Goal: Check status: Verify the current state of an ongoing process or item

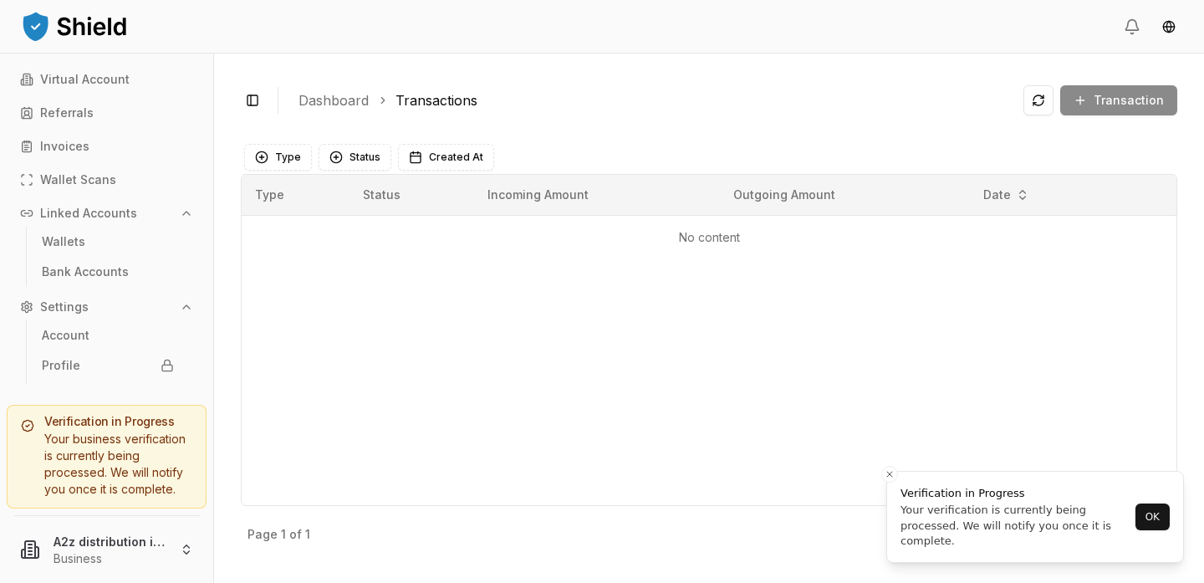
scroll to position [94, 0]
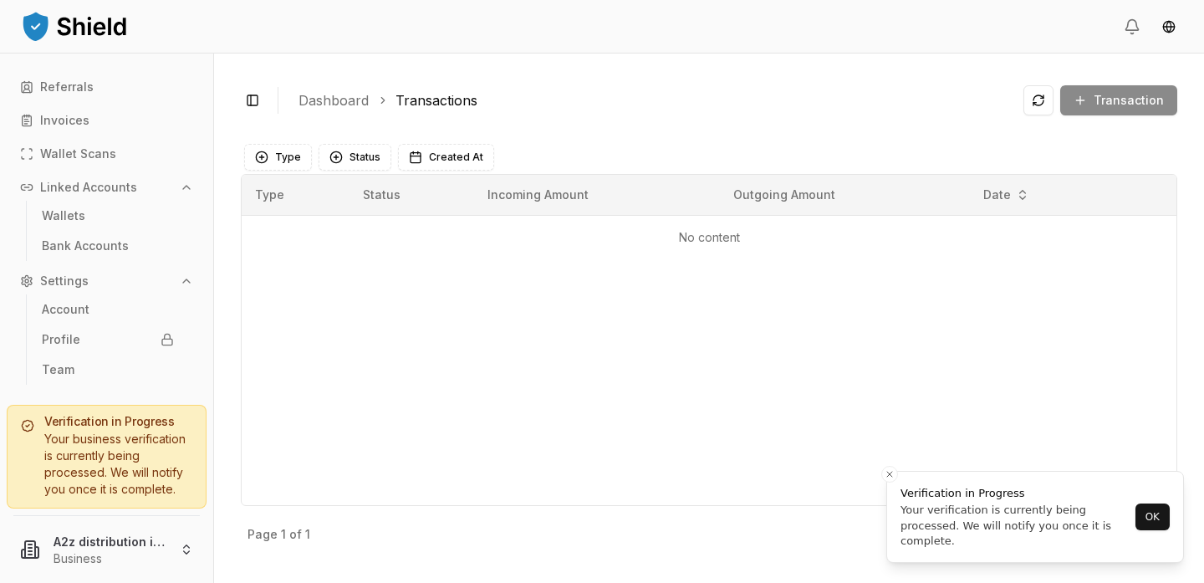
click at [172, 456] on div "Your business verification is currently being processed. We will notify you onc…" at bounding box center [106, 464] width 171 height 67
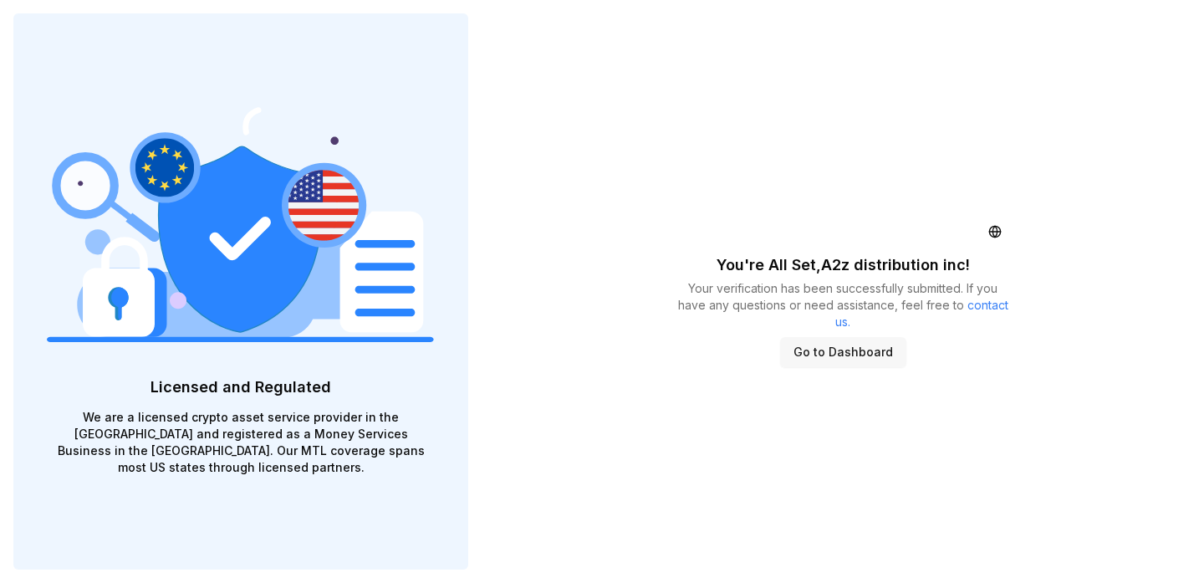
click at [837, 349] on button "Go to Dashboard" at bounding box center [843, 352] width 126 height 30
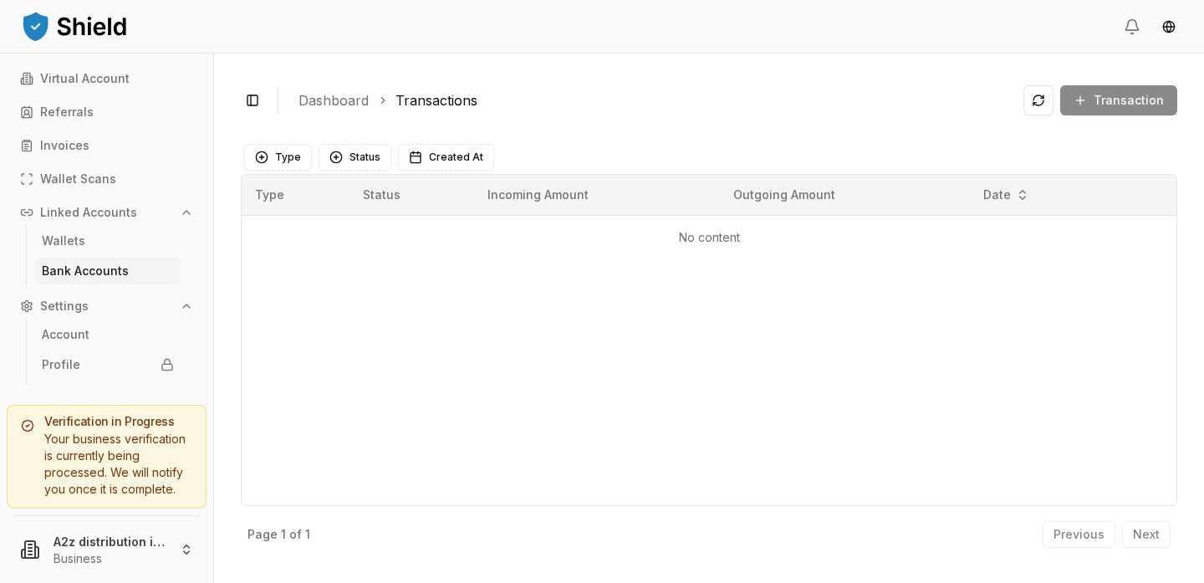
scroll to position [94, 0]
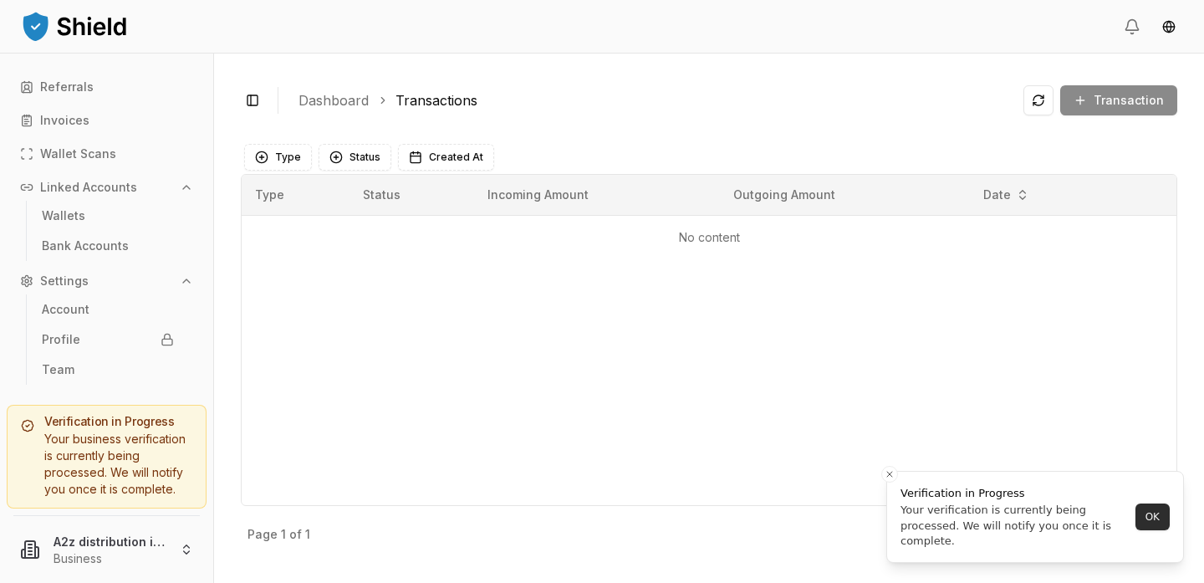
click at [1150, 517] on button "OK" at bounding box center [1152, 516] width 34 height 27
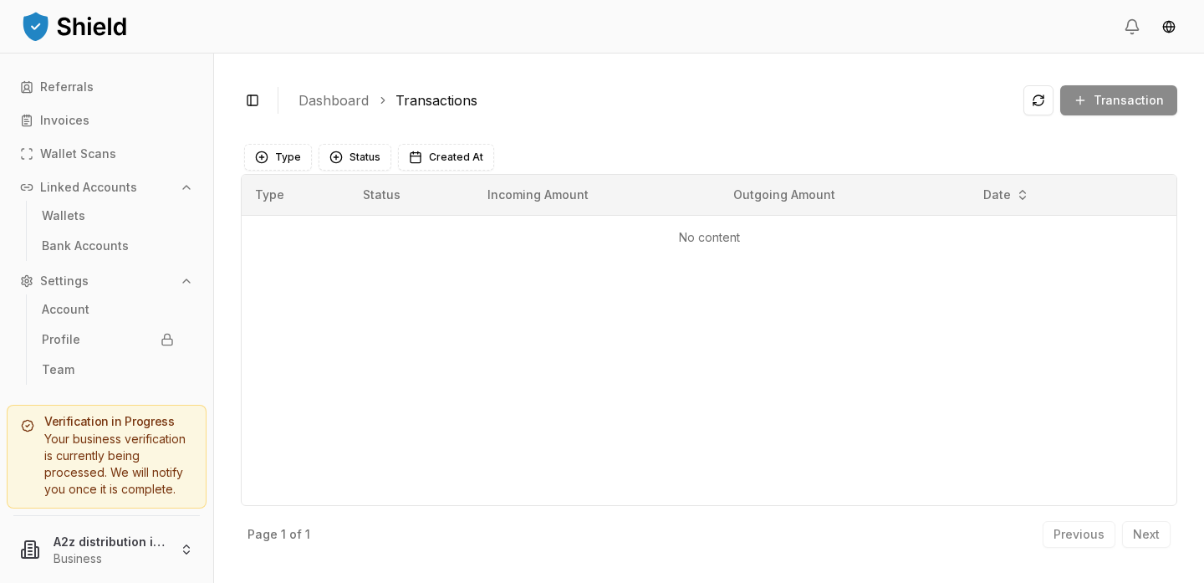
click at [1114, 105] on div "Transaction" at bounding box center [1100, 100] width 154 height 30
click at [81, 150] on p "Wallet Scans" at bounding box center [78, 154] width 76 height 12
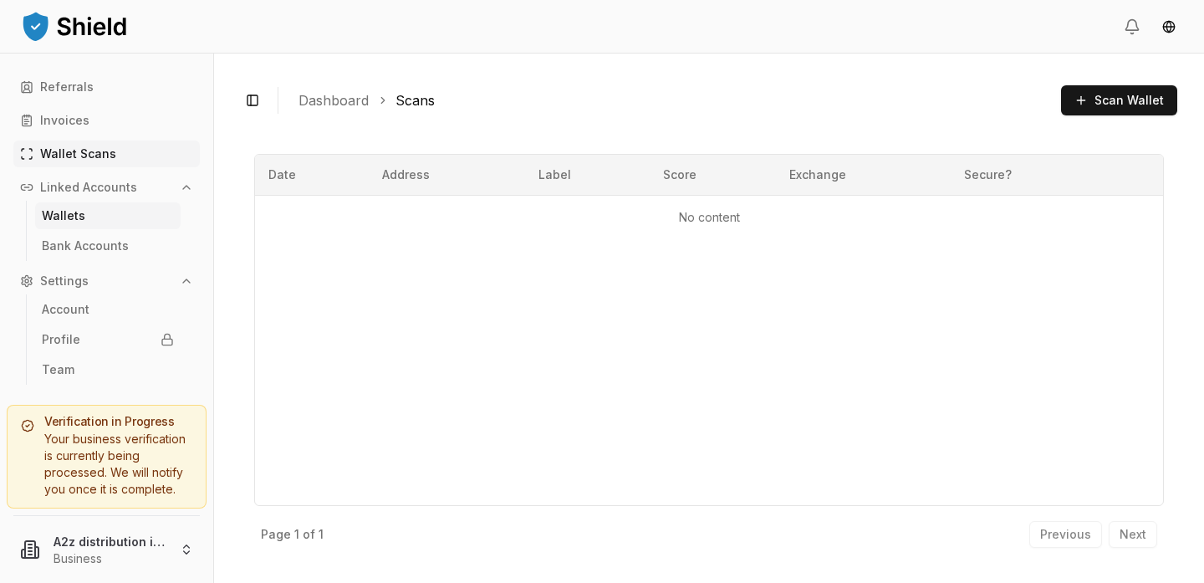
click at [93, 215] on link "Wallets" at bounding box center [107, 215] width 145 height 27
